Goal: Information Seeking & Learning: Check status

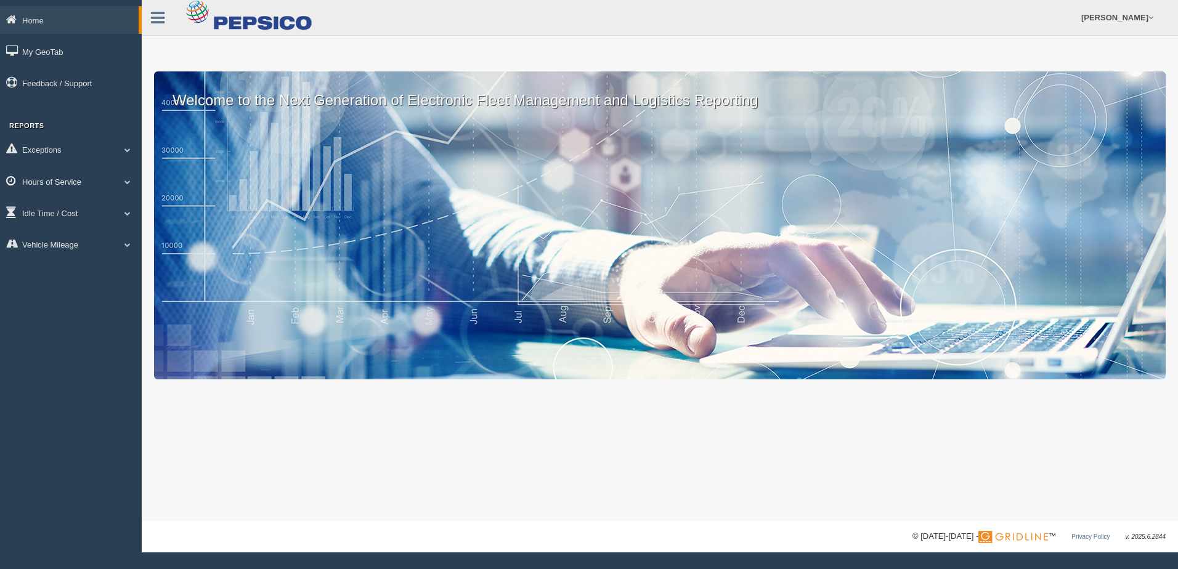
click at [119, 176] on link "Hours of Service" at bounding box center [71, 182] width 142 height 28
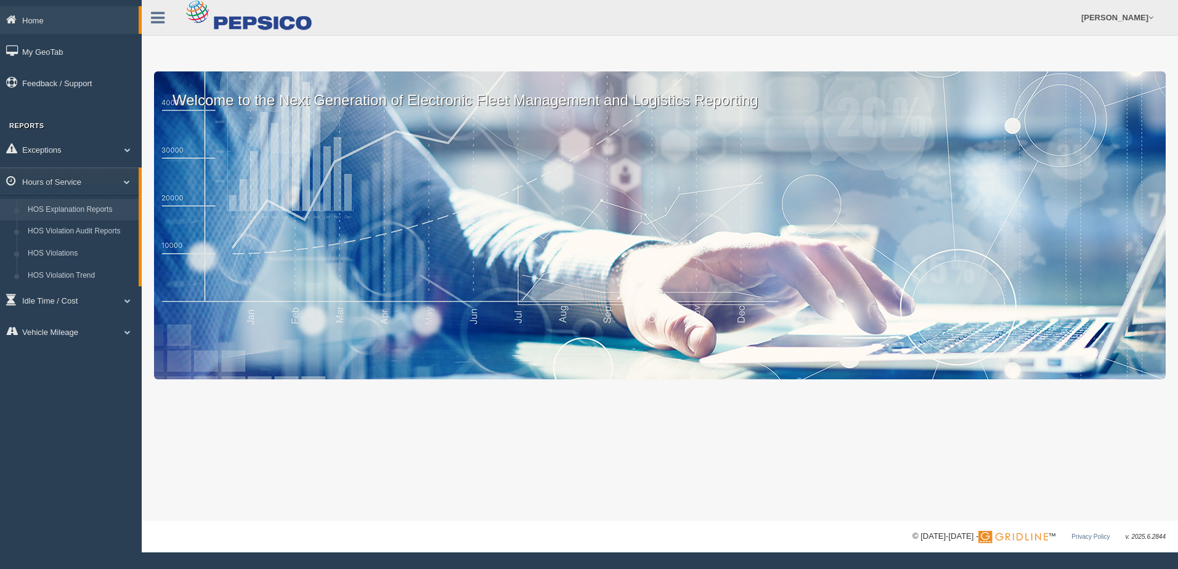
click at [120, 203] on link "HOS Explanation Reports" at bounding box center [80, 210] width 116 height 22
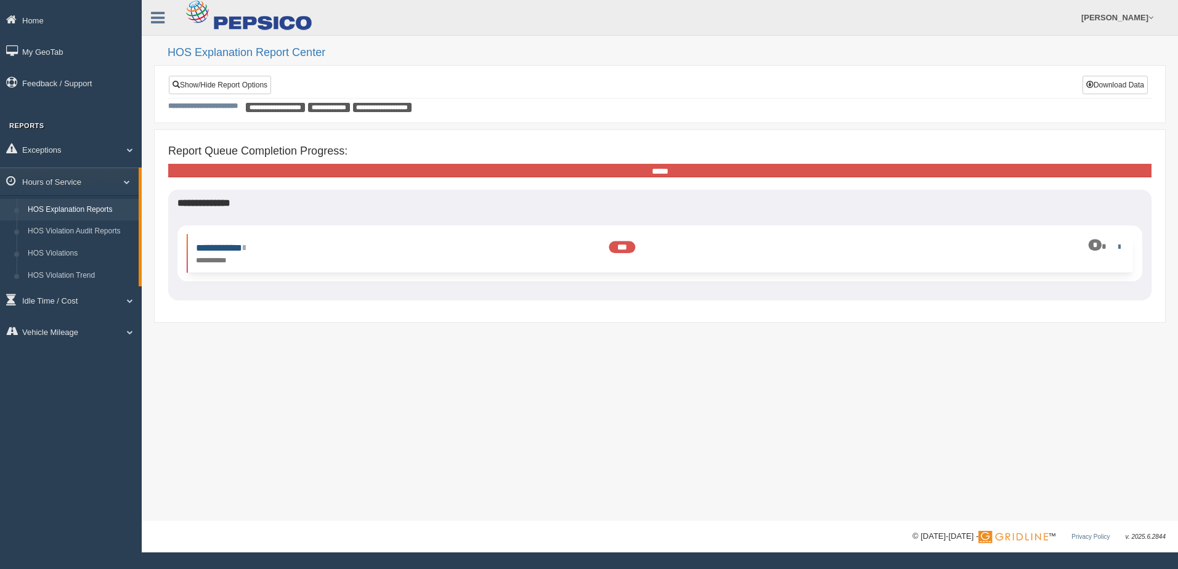
click at [231, 249] on link "**********" at bounding box center [220, 247] width 49 height 9
